Goal: Check status: Check status

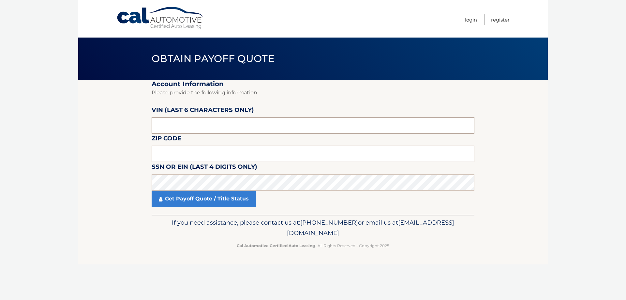
click at [185, 125] on input "text" at bounding box center [313, 125] width 323 height 16
type input "232290"
type input "16503"
click at [231, 198] on link "Get Payoff Quote / Title Status" at bounding box center [204, 199] width 104 height 16
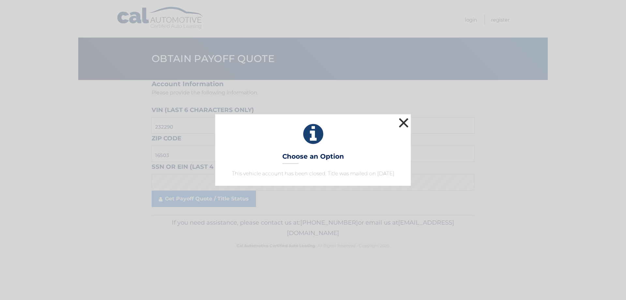
click at [405, 116] on button "×" at bounding box center [403, 122] width 13 height 13
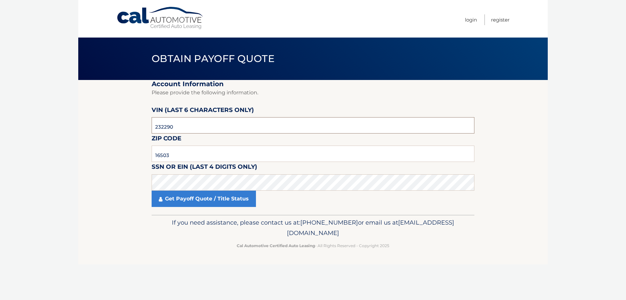
drag, startPoint x: 193, startPoint y: 126, endPoint x: 464, endPoint y: 138, distance: 270.7
click at [207, 126] on input "232290" at bounding box center [313, 125] width 323 height 16
type input "2*****"
type input "222363"
type input "16506"
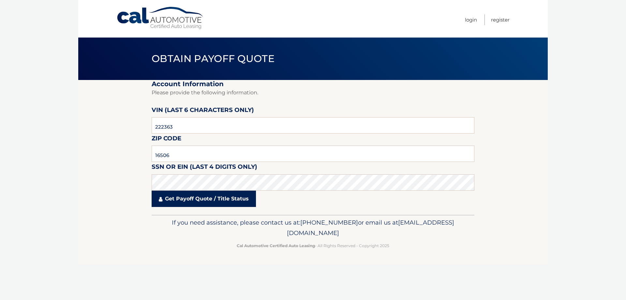
click at [196, 200] on link "Get Payoff Quote / Title Status" at bounding box center [204, 199] width 104 height 16
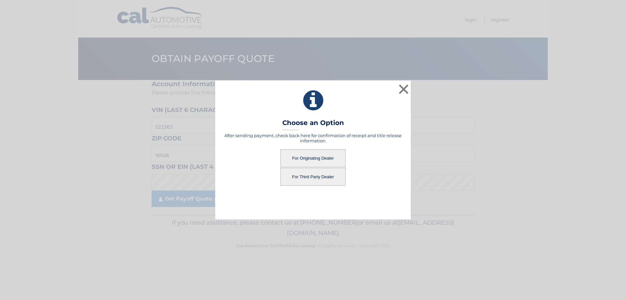
click at [322, 156] on button "For Originating Dealer" at bounding box center [313, 158] width 65 height 18
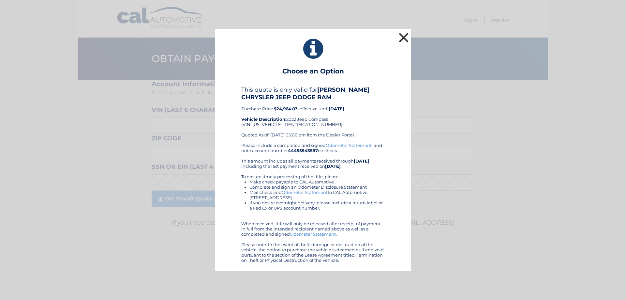
click at [406, 35] on button "×" at bounding box center [403, 37] width 13 height 13
